Goal: Feedback & Contribution: Contribute content

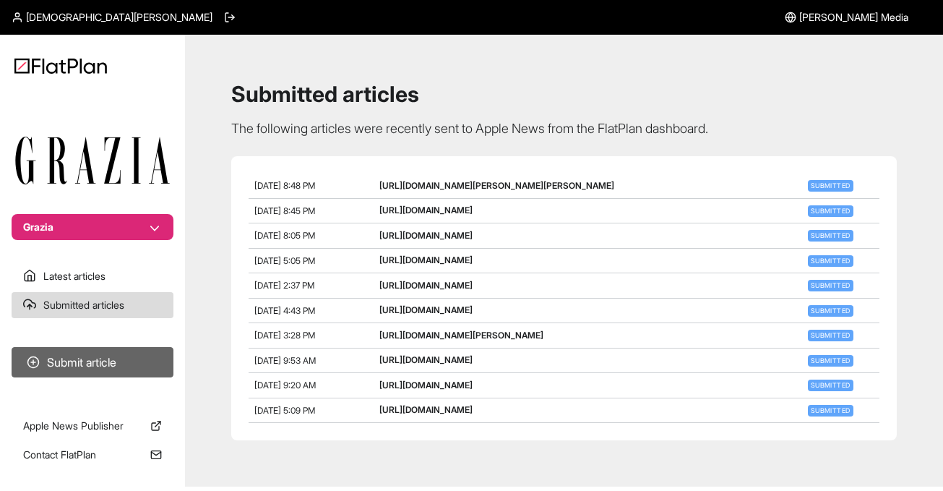
click at [113, 353] on button "Submit article" at bounding box center [93, 362] width 162 height 30
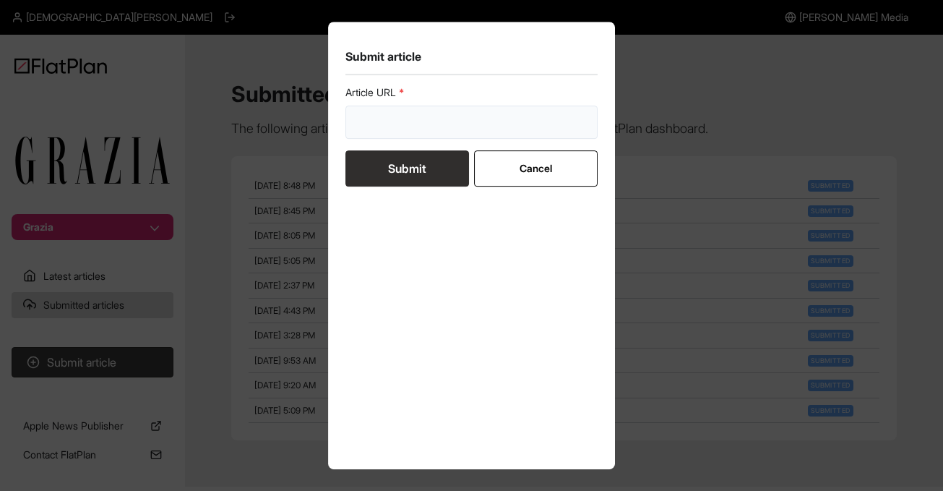
click at [452, 117] on input "url" at bounding box center [471, 122] width 253 height 33
paste input "[URL][DOMAIN_NAME]"
type input "[URL][DOMAIN_NAME]"
click at [414, 185] on button "Submit" at bounding box center [407, 168] width 124 height 36
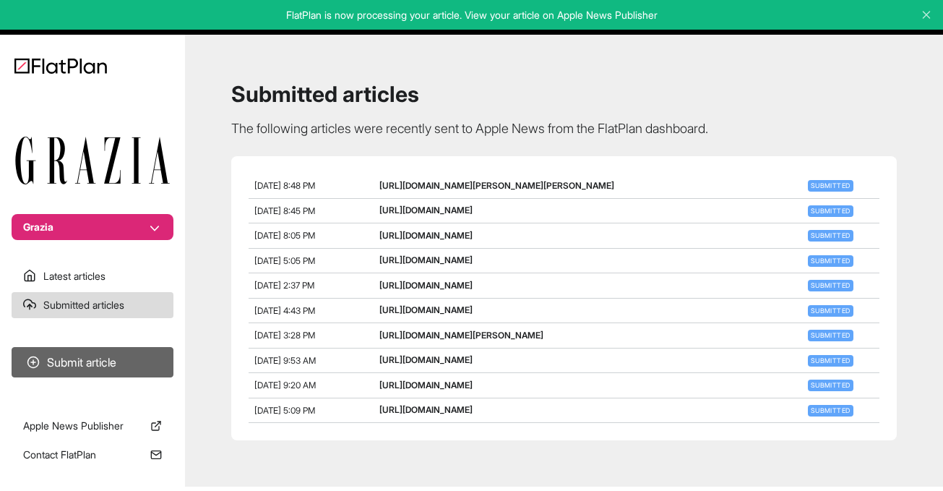
click at [66, 355] on button "Submit article" at bounding box center [93, 362] width 162 height 30
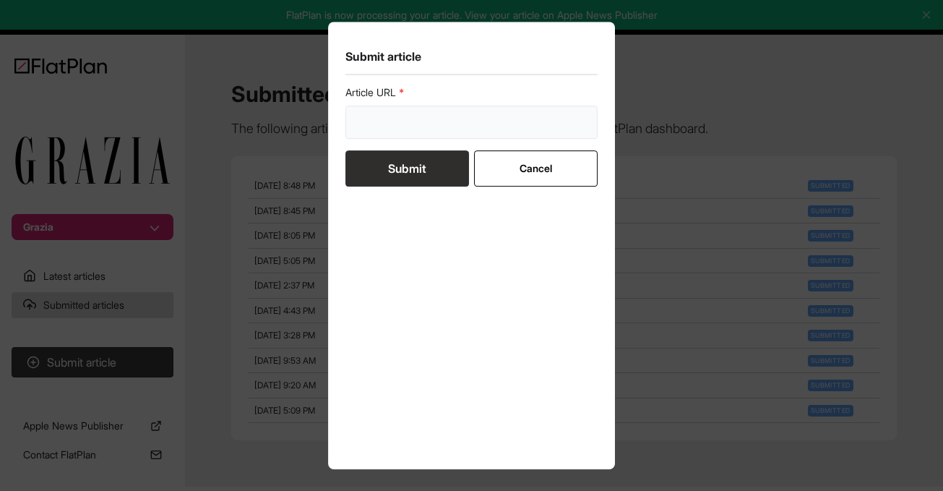
click at [431, 110] on input "url" at bounding box center [471, 122] width 253 height 33
paste input "[URL][DOMAIN_NAME]"
type input "[URL][DOMAIN_NAME]"
click at [396, 168] on button "Submit" at bounding box center [407, 168] width 124 height 36
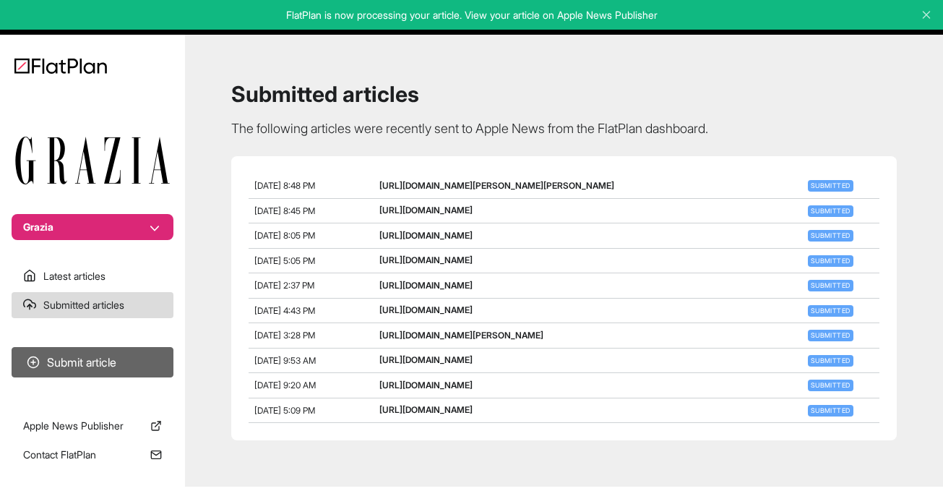
click at [66, 366] on button "Submit article" at bounding box center [93, 362] width 162 height 30
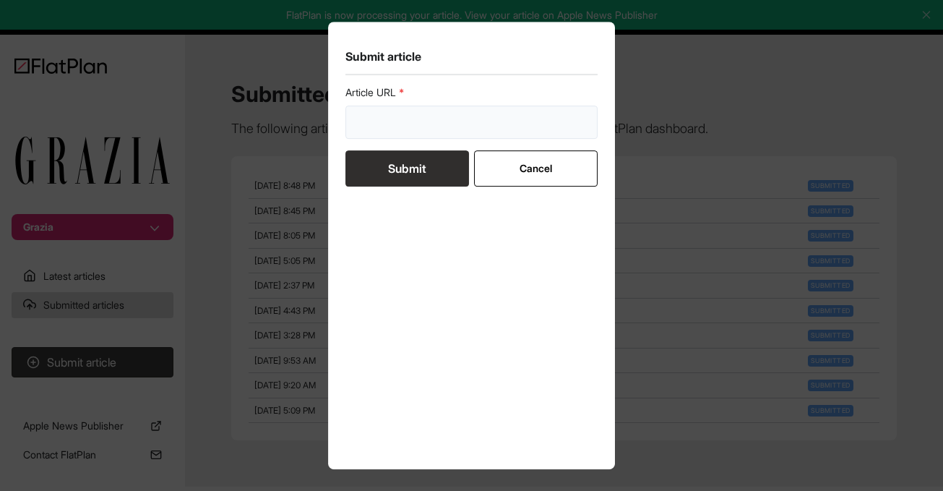
click at [387, 138] on input "url" at bounding box center [471, 122] width 253 height 33
paste input "[URL][DOMAIN_NAME]"
type input "[URL][DOMAIN_NAME]"
click at [392, 171] on button "Submit" at bounding box center [407, 168] width 124 height 36
